Goal: Task Accomplishment & Management: Use online tool/utility

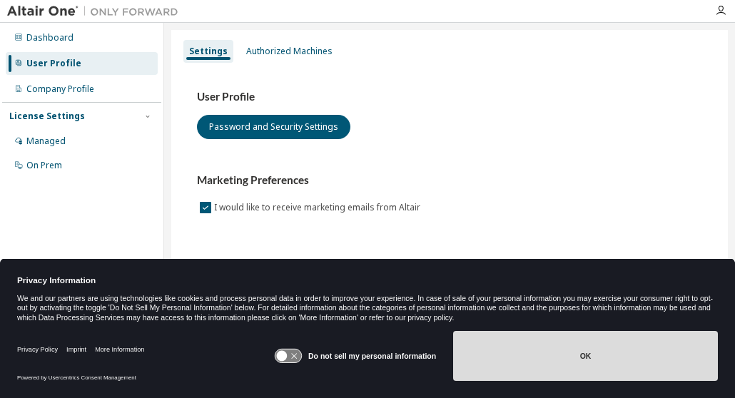
click at [568, 355] on button "OK" at bounding box center [585, 356] width 265 height 50
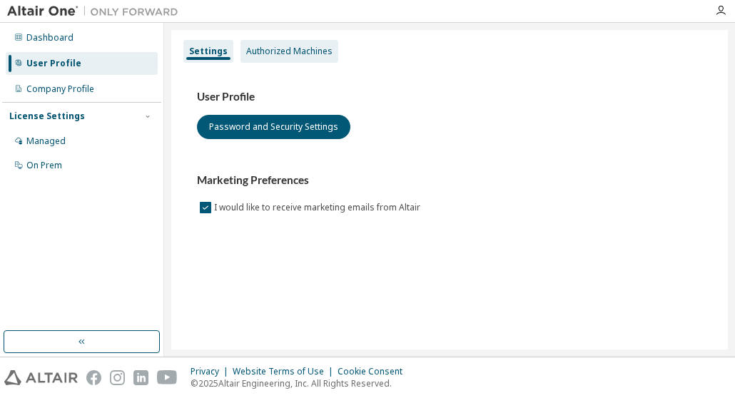
click at [296, 51] on div "Authorized Machines" at bounding box center [289, 51] width 86 height 11
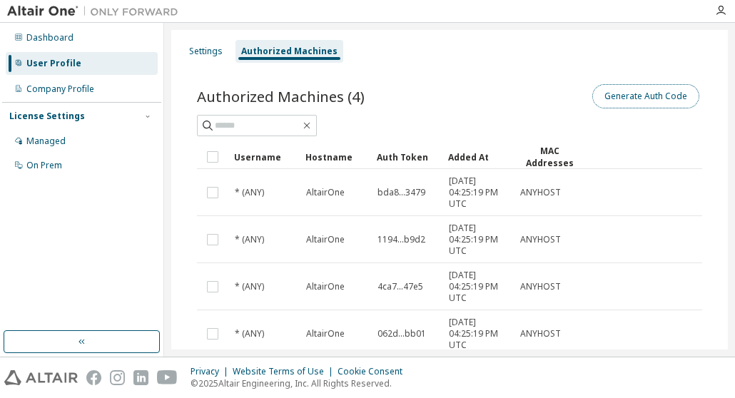
click at [642, 96] on button "Generate Auth Code" at bounding box center [646, 96] width 107 height 24
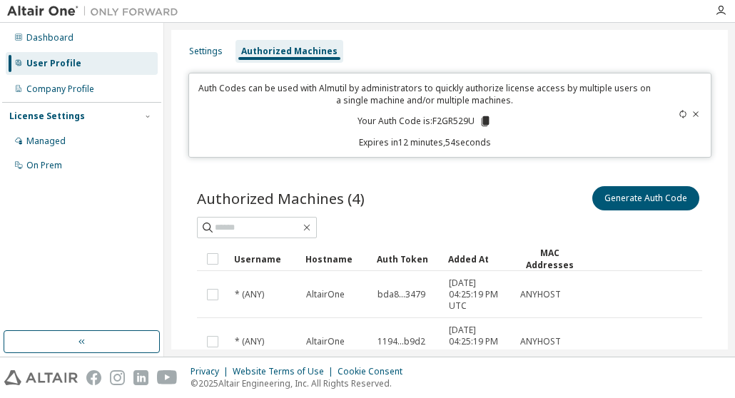
click at [443, 116] on p "Your Auth Code is: F2GR529U" at bounding box center [425, 121] width 134 height 13
copy p "F2GR529U"
